Goal: Information Seeking & Learning: Learn about a topic

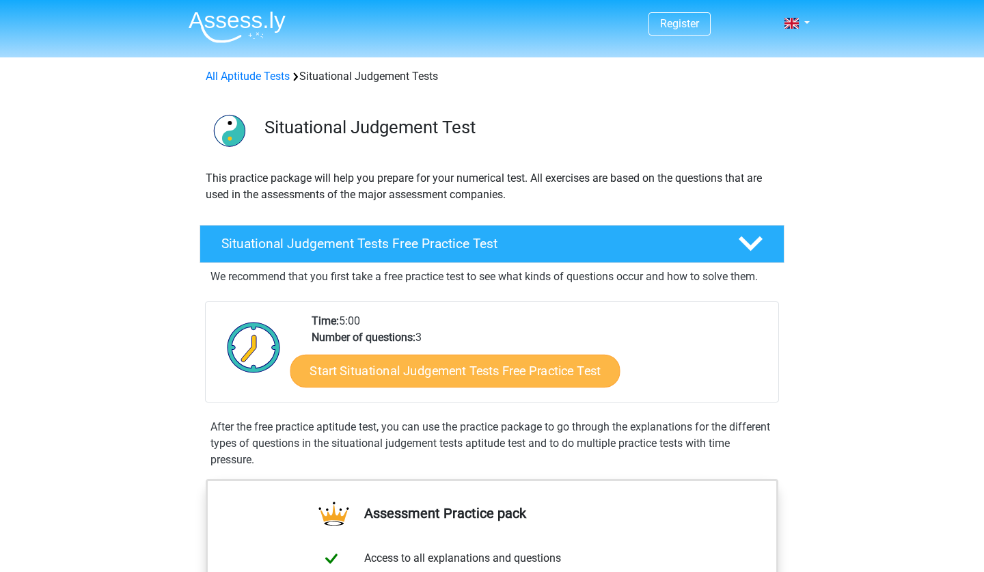
click at [480, 368] on link "Start Situational Judgement Tests Free Practice Test" at bounding box center [455, 371] width 330 height 33
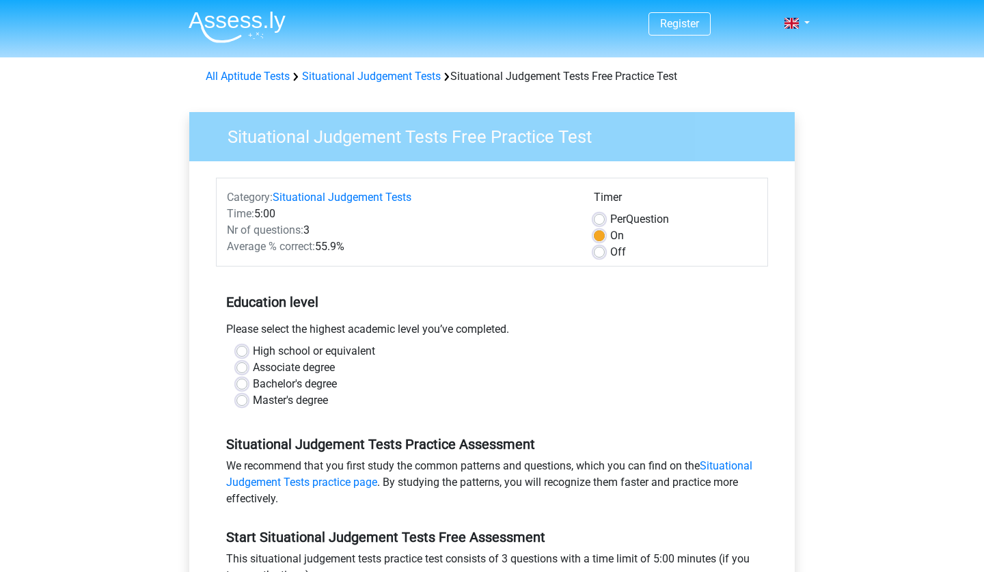
click at [610, 252] on label "Off" at bounding box center [618, 252] width 16 height 16
click at [600, 252] on input "Off" at bounding box center [599, 251] width 11 height 14
radio input "true"
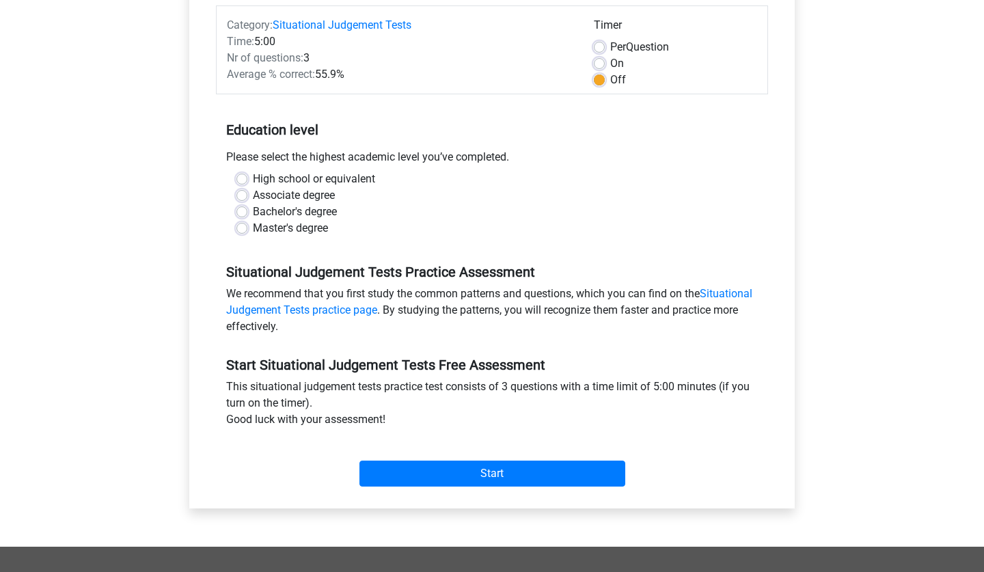
scroll to position [180, 0]
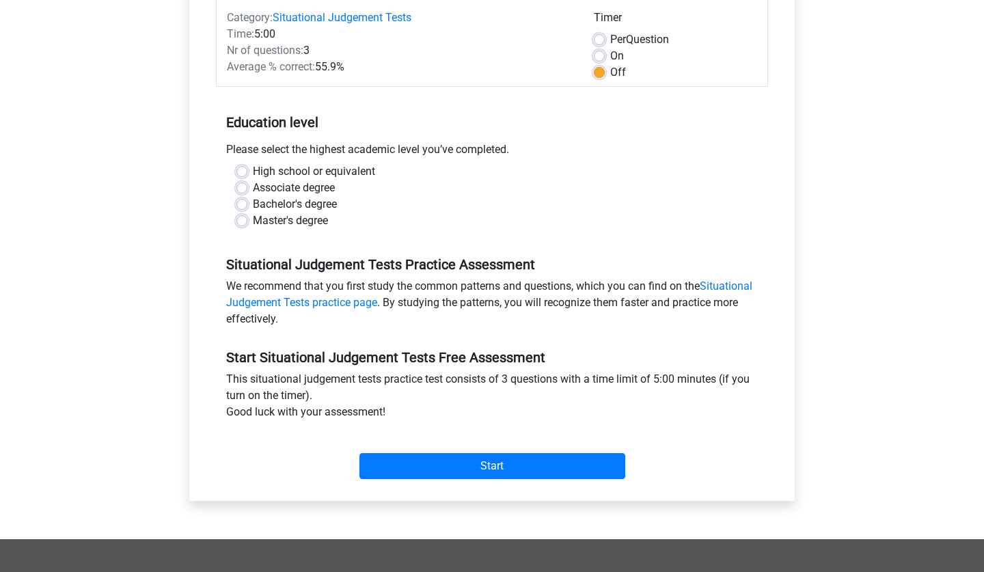
click at [298, 202] on label "Bachelor's degree" at bounding box center [295, 204] width 84 height 16
click at [247, 202] on input "Bachelor's degree" at bounding box center [241, 203] width 11 height 14
radio input "true"
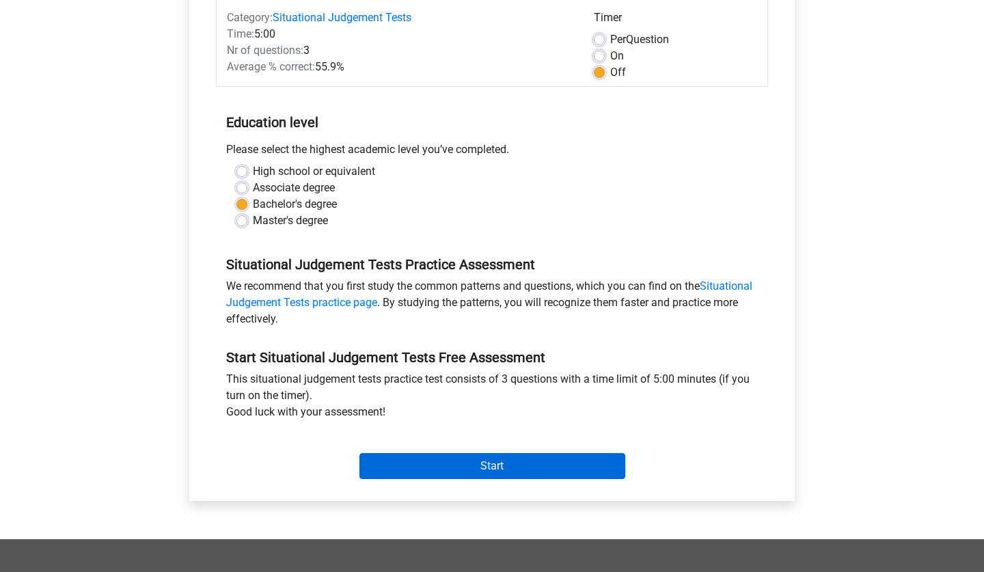
click at [482, 465] on input "Start" at bounding box center [492, 466] width 266 height 26
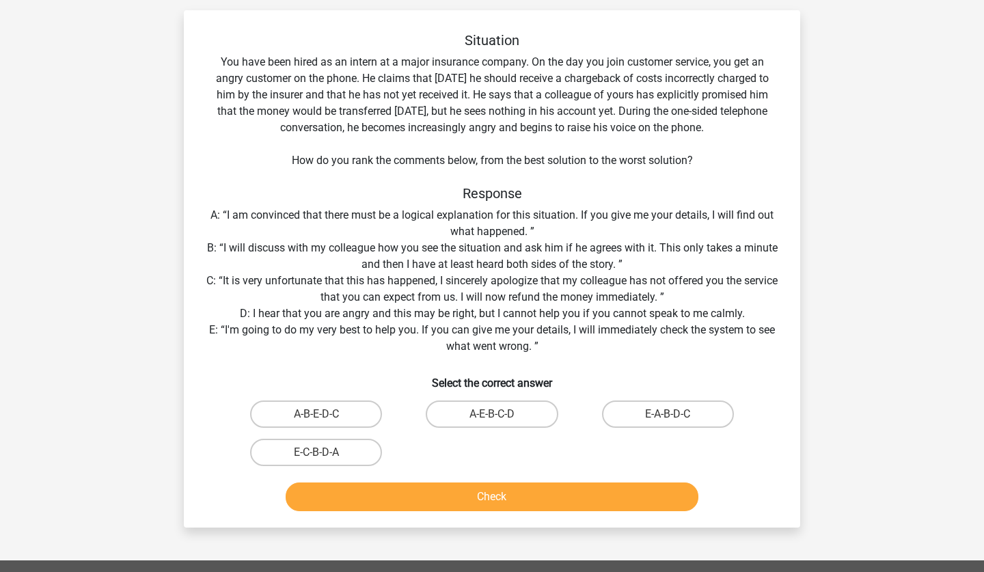
scroll to position [85, 0]
click at [657, 416] on label "E-A-B-D-C" at bounding box center [668, 413] width 132 height 27
click at [667, 416] on input "E-A-B-D-C" at bounding box center [671, 418] width 9 height 9
radio input "true"
click at [579, 488] on button "Check" at bounding box center [492, 496] width 413 height 29
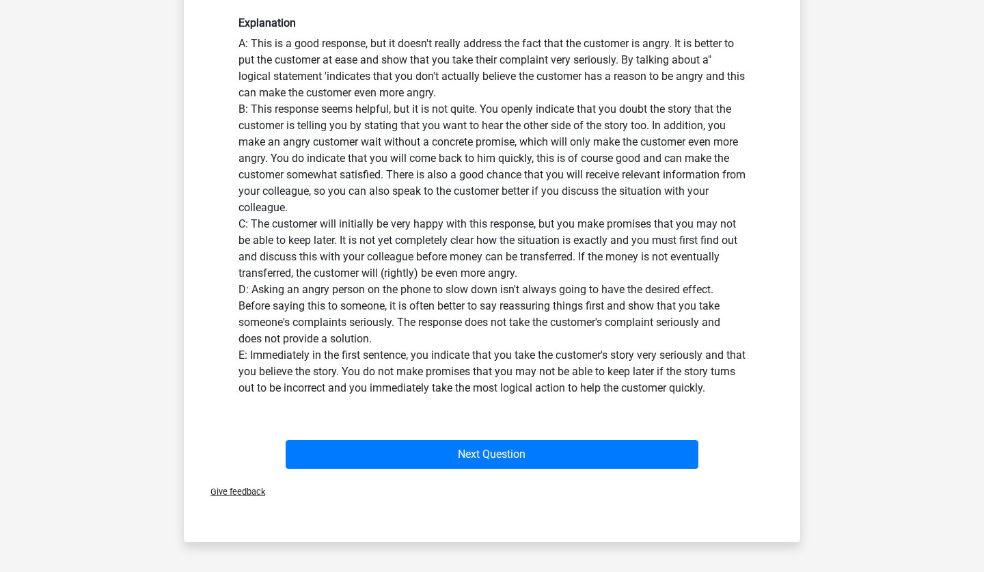
scroll to position [586, 0]
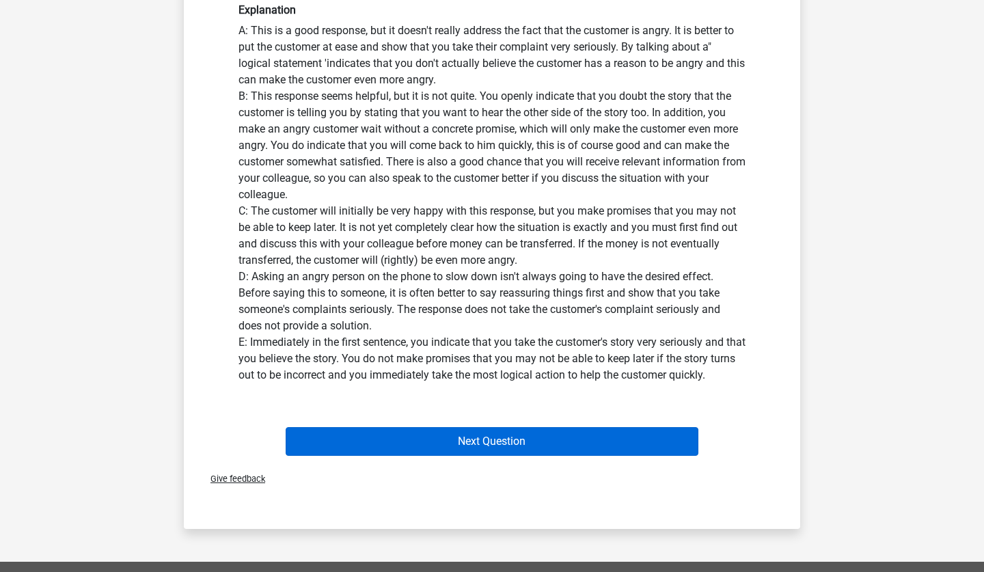
click at [559, 430] on button "Next Question" at bounding box center [492, 441] width 413 height 29
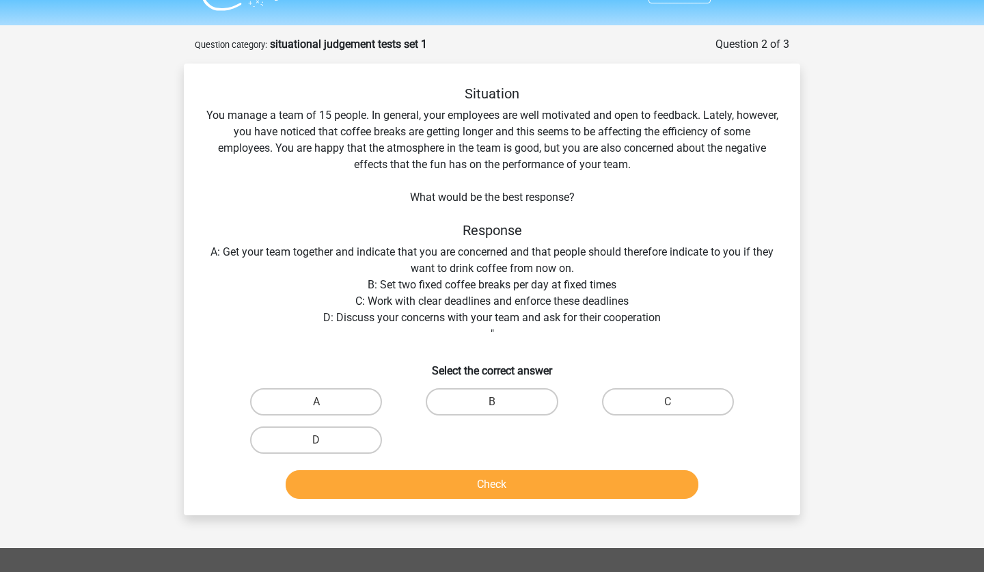
scroll to position [23, 0]
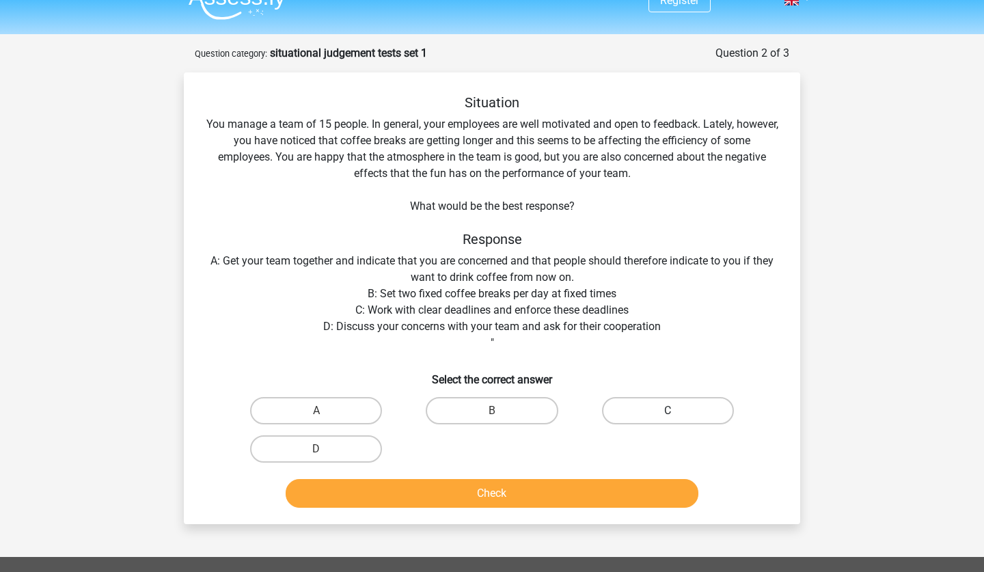
click at [639, 410] on label "C" at bounding box center [668, 410] width 132 height 27
click at [667, 411] on input "C" at bounding box center [671, 415] width 9 height 9
radio input "true"
click at [581, 493] on button "Check" at bounding box center [492, 493] width 413 height 29
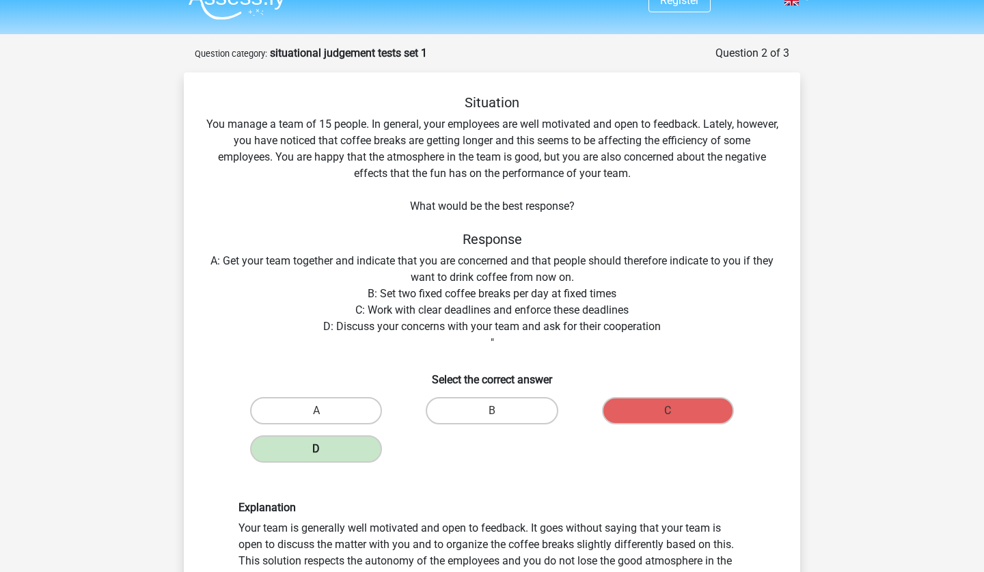
click at [331, 455] on label "D" at bounding box center [316, 448] width 132 height 27
click at [329, 445] on label "D" at bounding box center [316, 448] width 132 height 27
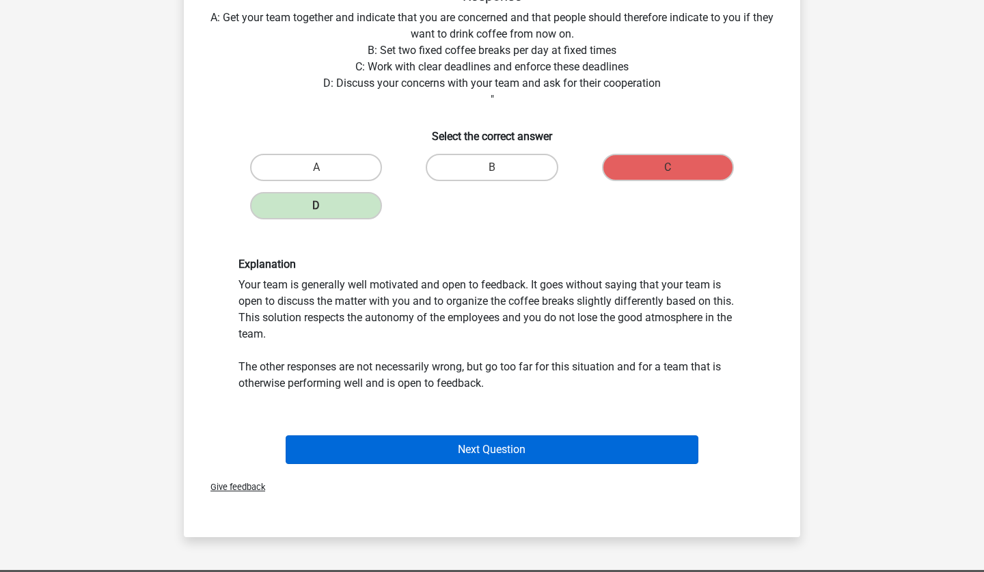
click at [348, 443] on button "Next Question" at bounding box center [492, 449] width 413 height 29
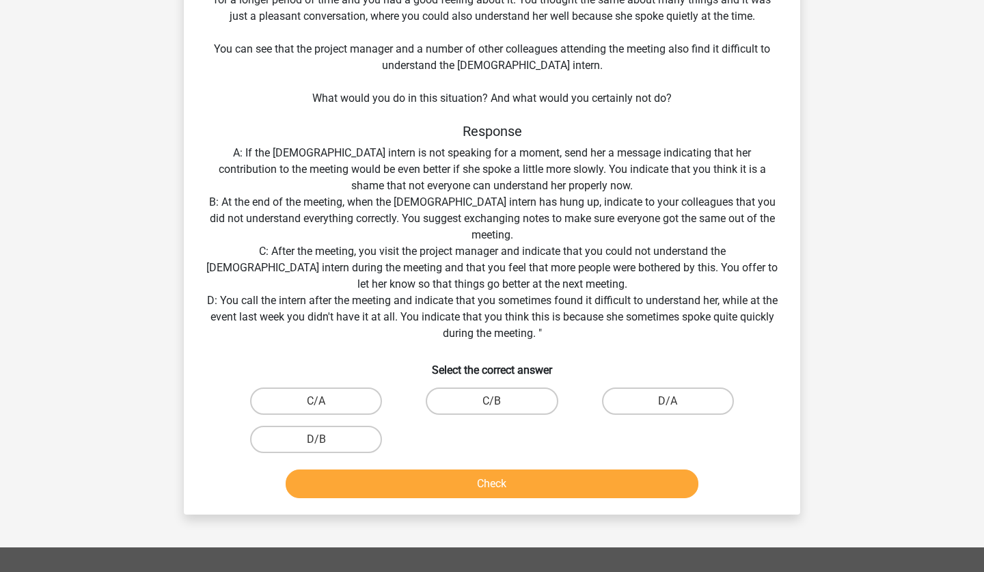
scroll to position [188, 0]
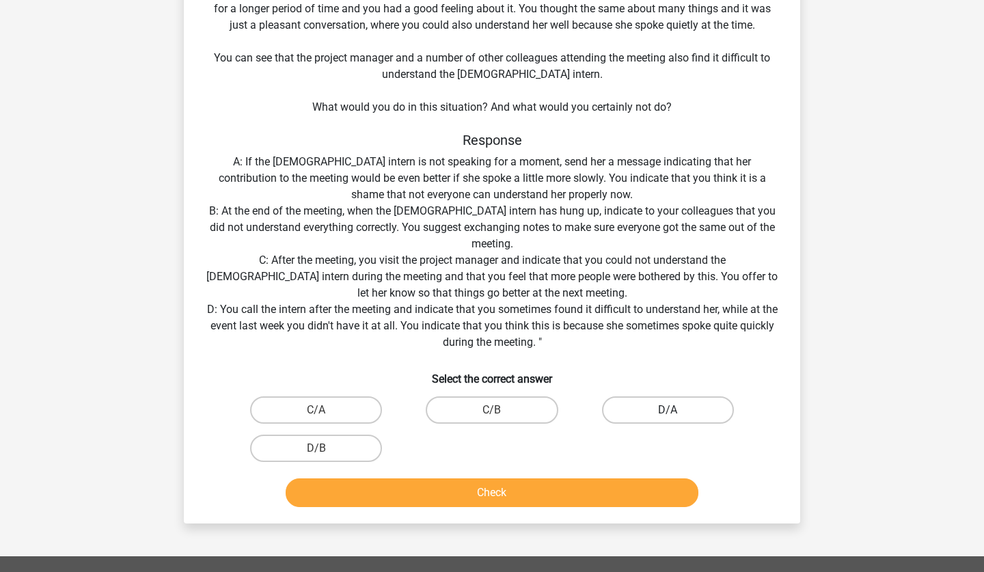
click at [673, 407] on label "D/A" at bounding box center [668, 409] width 132 height 27
click at [673, 410] on input "D/A" at bounding box center [671, 414] width 9 height 9
radio input "true"
click at [562, 495] on button "Check" at bounding box center [492, 492] width 413 height 29
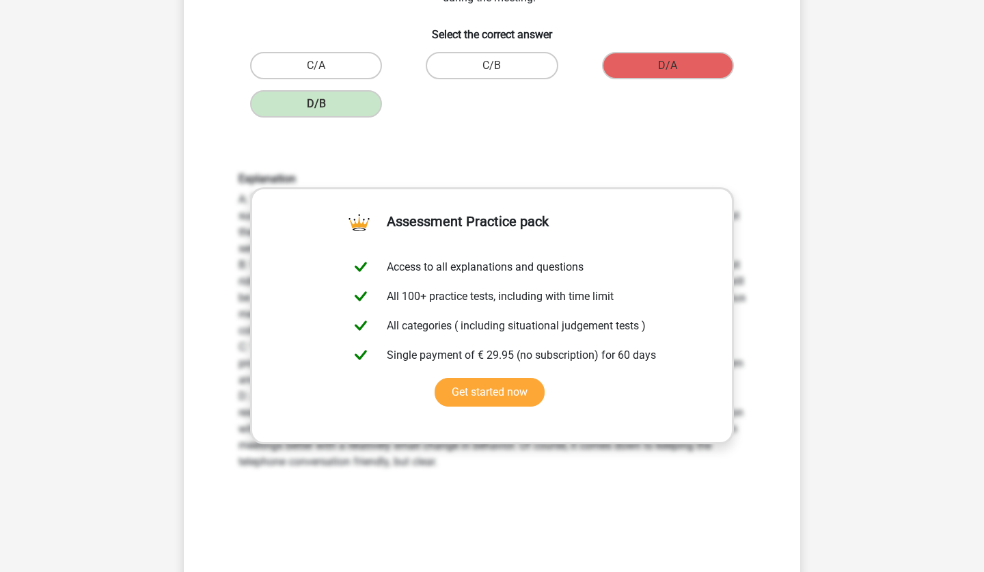
scroll to position [532, 0]
click at [522, 497] on div "Explanation A: This response may come from the best of intentions, but may not …" at bounding box center [492, 352] width 572 height 424
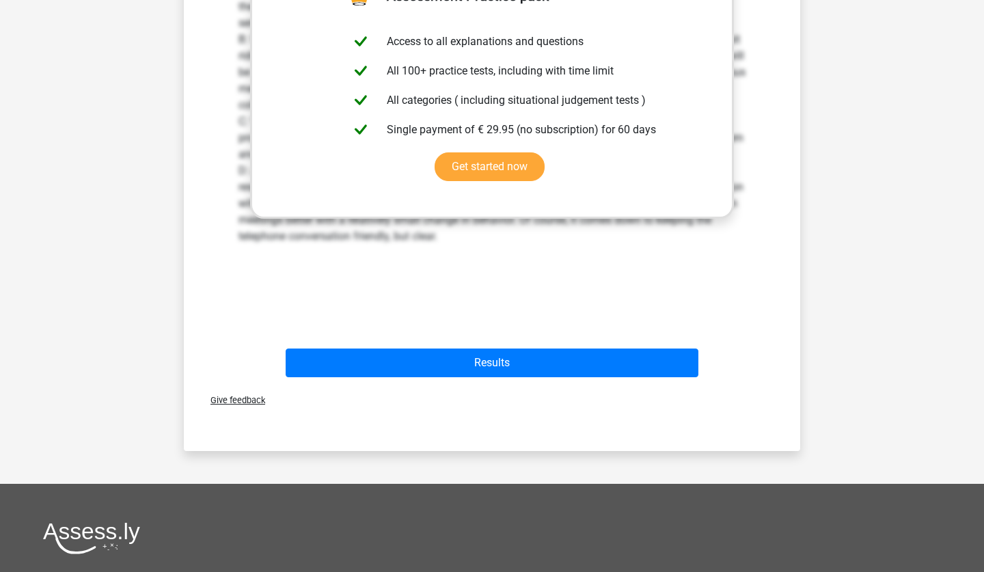
scroll to position [811, 0]
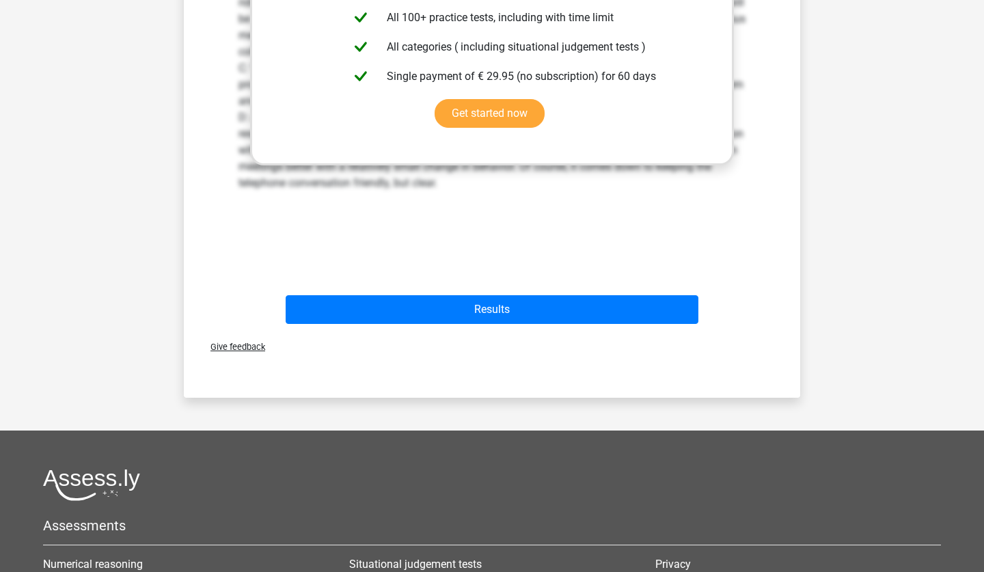
click at [522, 497] on div at bounding box center [492, 485] width 898 height 32
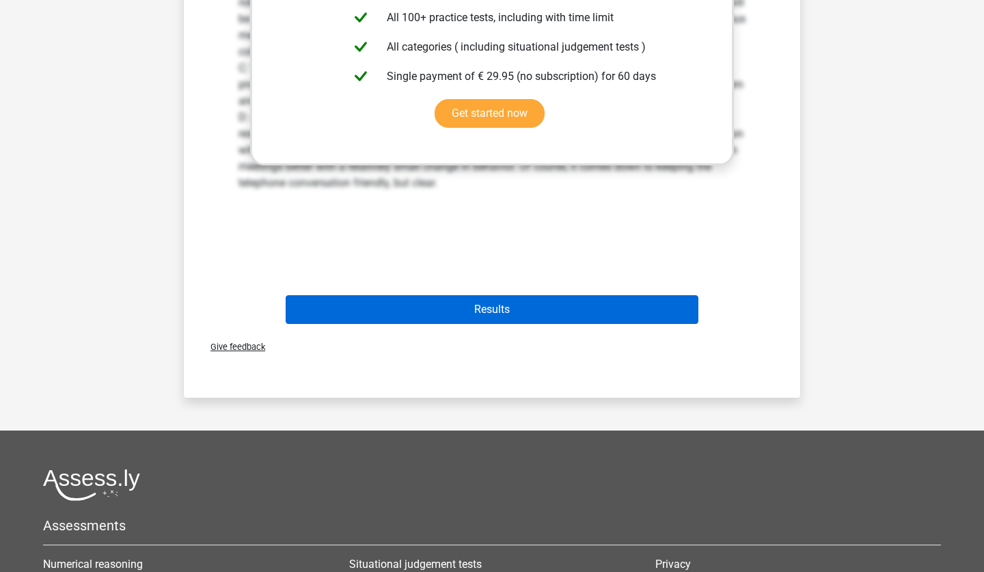
click at [533, 305] on button "Results" at bounding box center [492, 309] width 413 height 29
